Goal: Find specific page/section: Find specific page/section

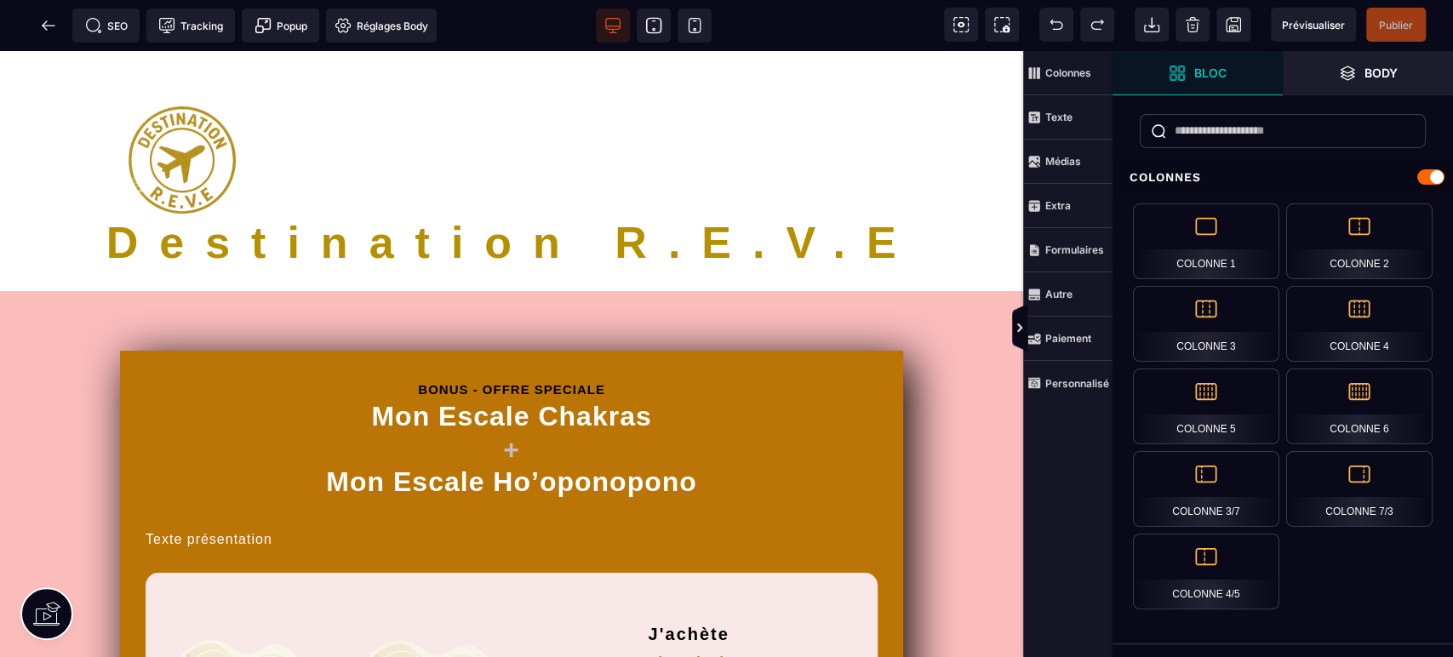
click at [653, 14] on span at bounding box center [654, 26] width 34 height 34
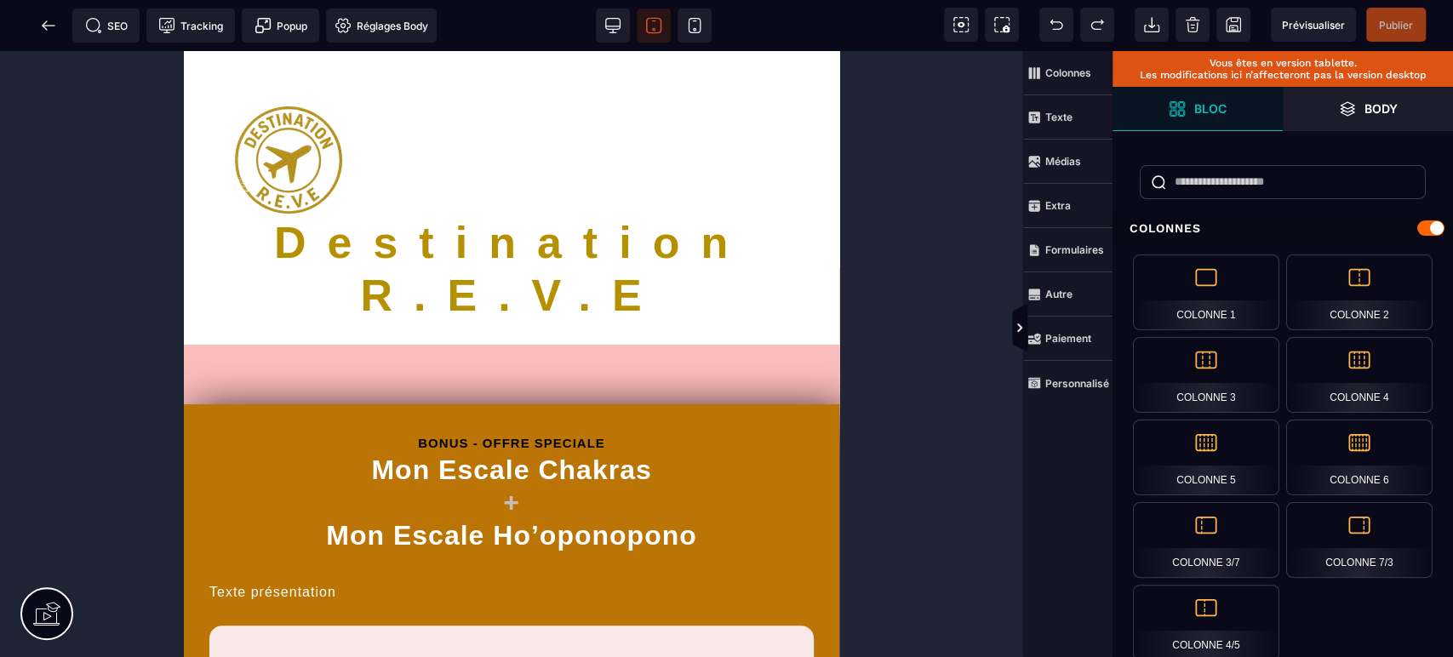
click at [696, 20] on icon at bounding box center [694, 25] width 17 height 17
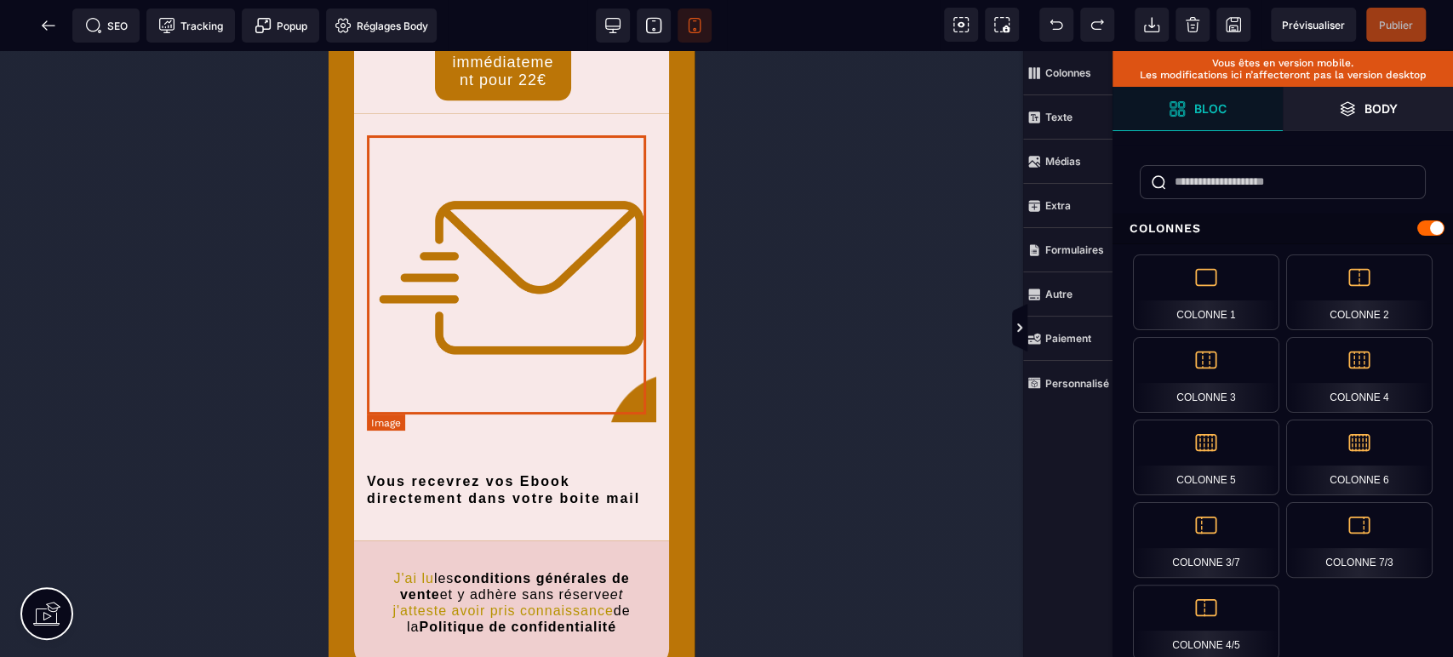
scroll to position [1640, 0]
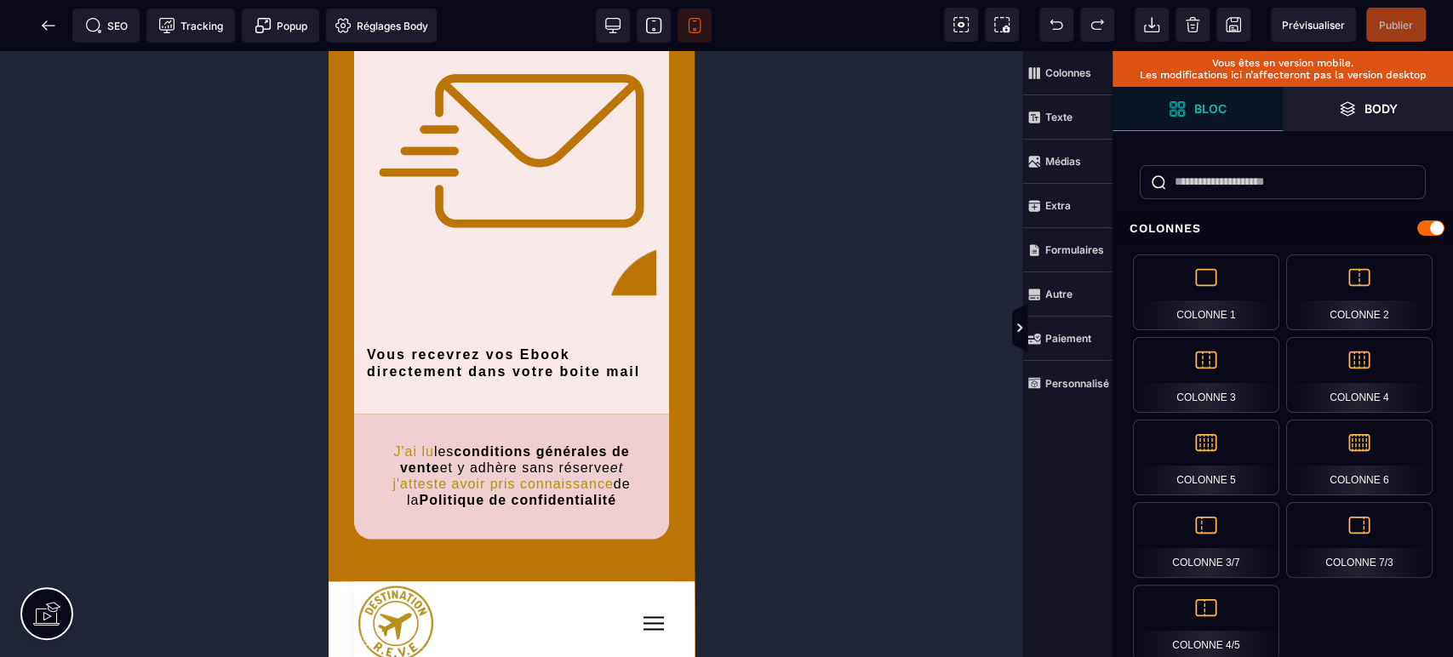
click at [54, 25] on icon at bounding box center [48, 25] width 13 height 1
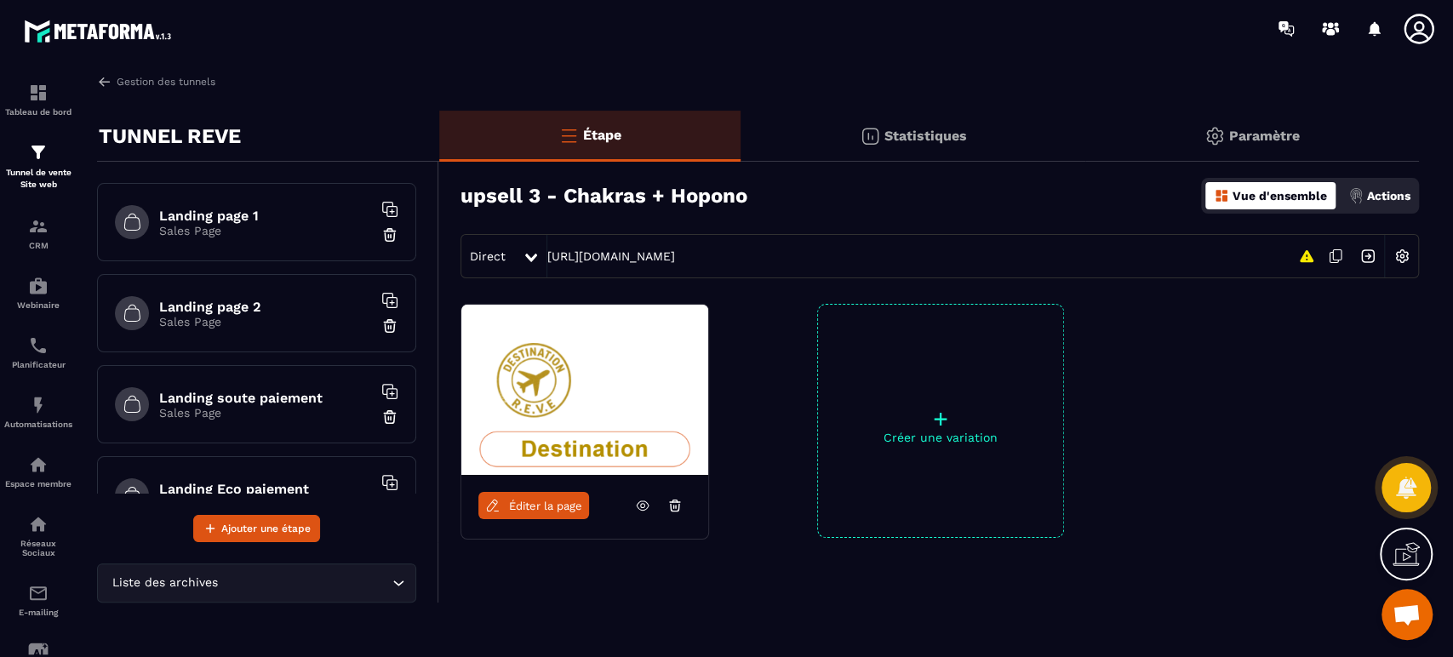
click at [279, 399] on h6 "Landing soute paiement" at bounding box center [265, 398] width 213 height 16
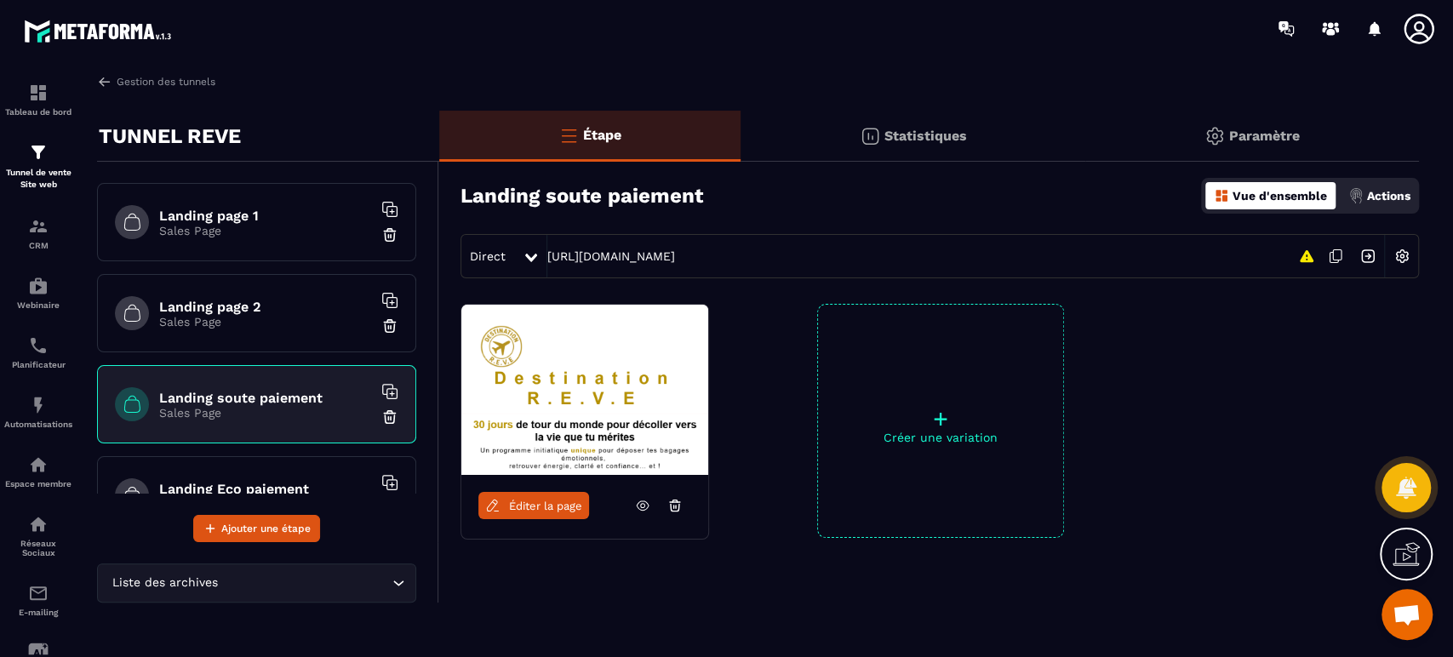
click at [521, 502] on span "Éditer la page" at bounding box center [545, 506] width 73 height 13
